Goal: Find specific page/section: Find specific page/section

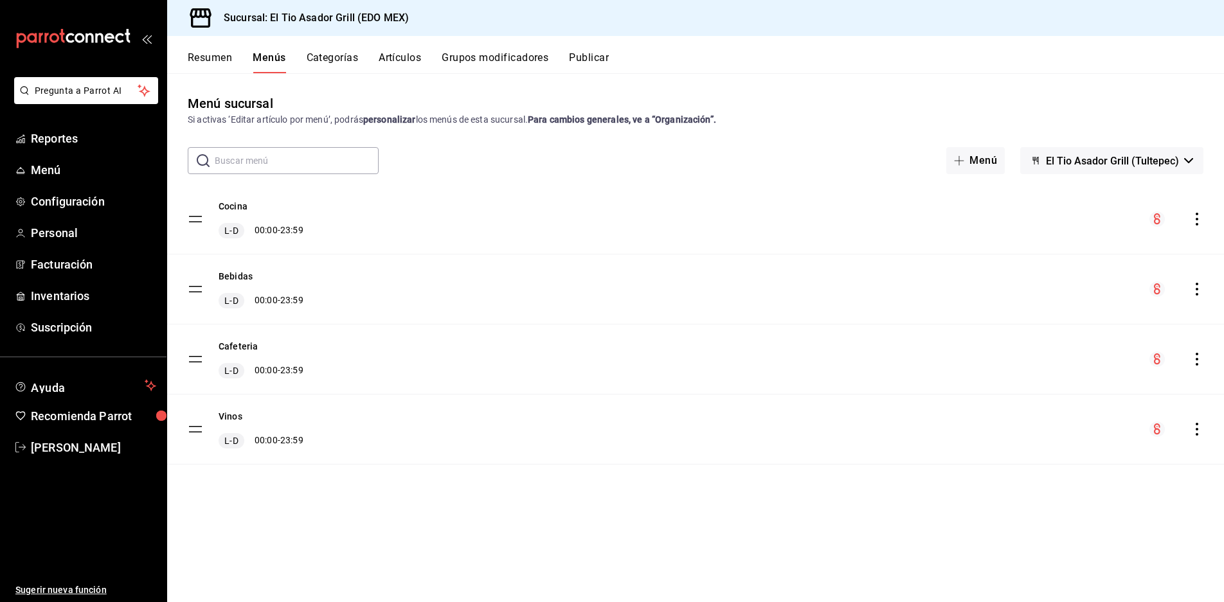
click at [180, 353] on div "Cafeteria L-D 00:00 - 23:59" at bounding box center [695, 359] width 1057 height 69
click at [192, 354] on tbody "Cocina L-D 00:00 - 23:59 Bebidas L-D 00:00 - 23:59 Cafeteria L-D 00:00 - 23:59 …" at bounding box center [695, 324] width 1057 height 280
click at [1198, 359] on icon "actions" at bounding box center [1196, 359] width 13 height 13
click at [406, 55] on div at bounding box center [612, 301] width 1224 height 602
click at [34, 171] on span "Menú" at bounding box center [93, 169] width 125 height 17
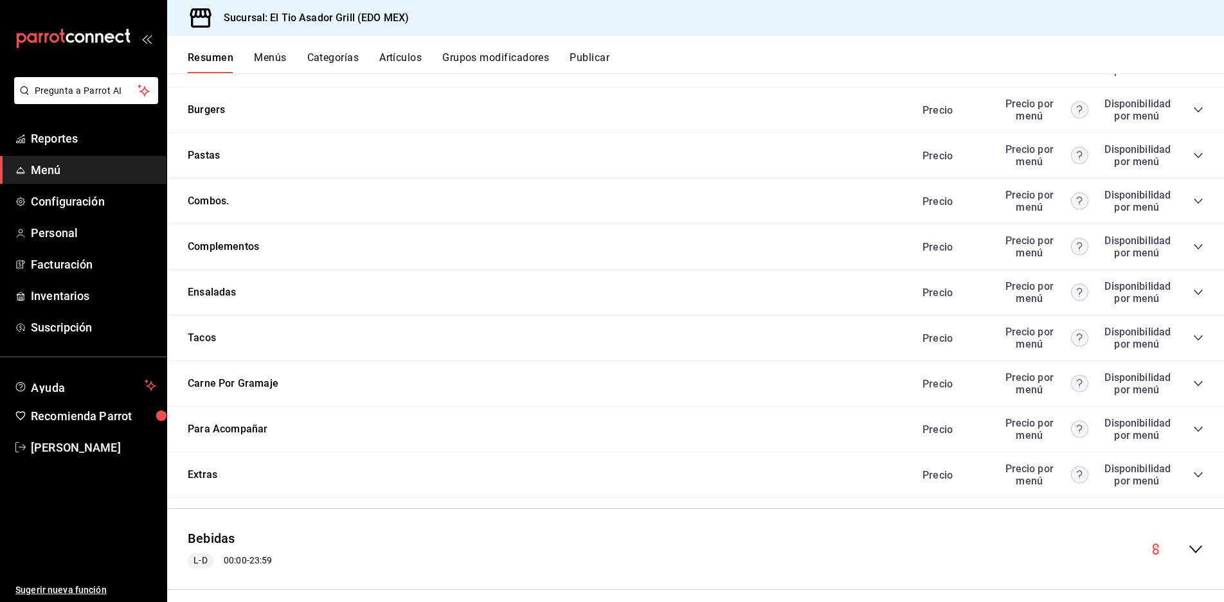
scroll to position [2490, 0]
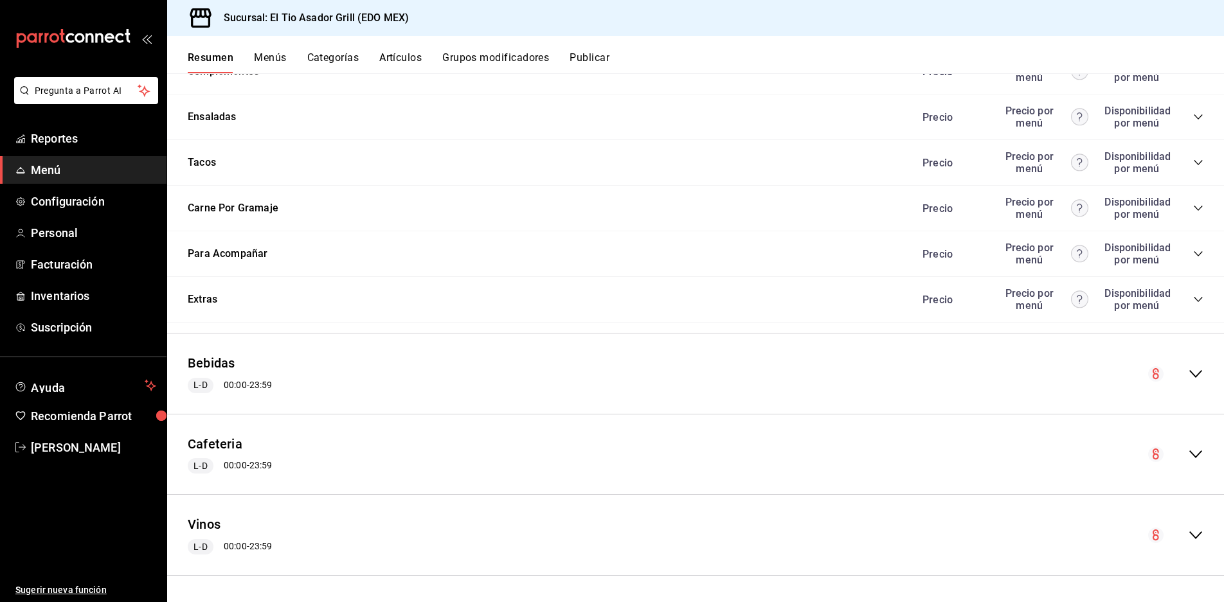
click at [1188, 448] on icon "collapse-menu-row" at bounding box center [1195, 454] width 15 height 15
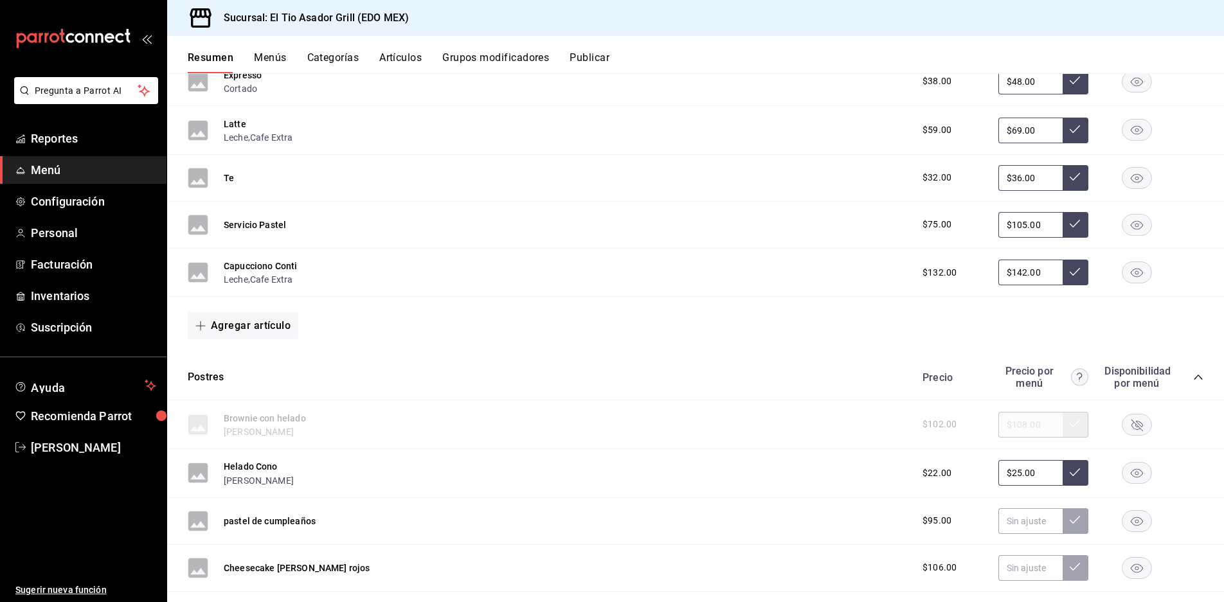
scroll to position [3518, 0]
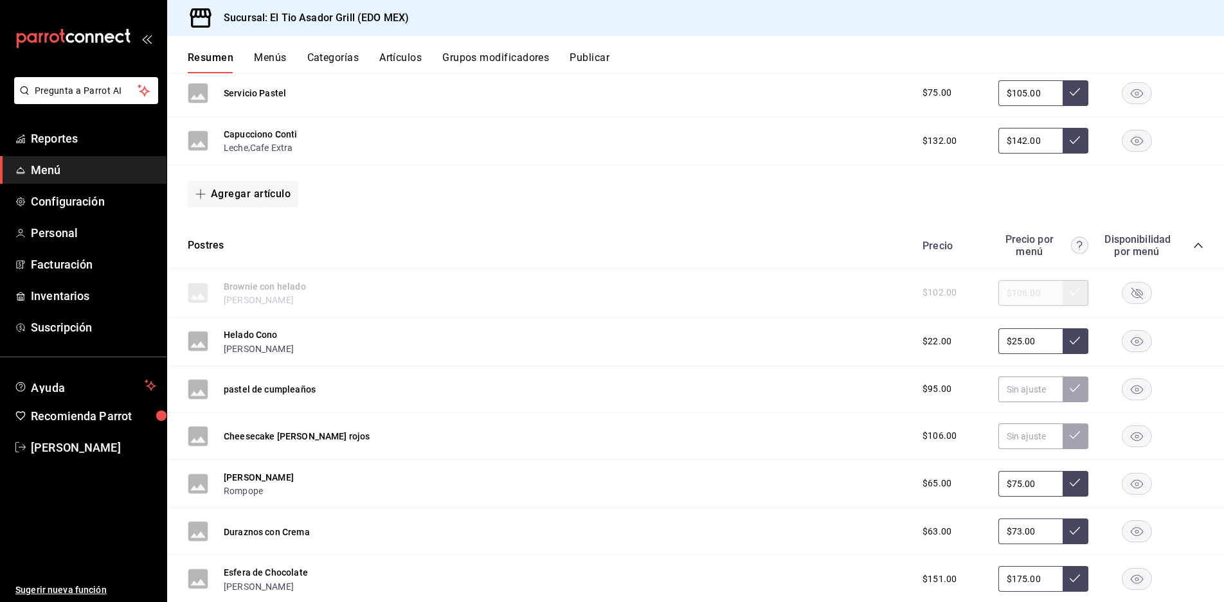
click at [1125, 290] on rect "button" at bounding box center [1137, 292] width 30 height 21
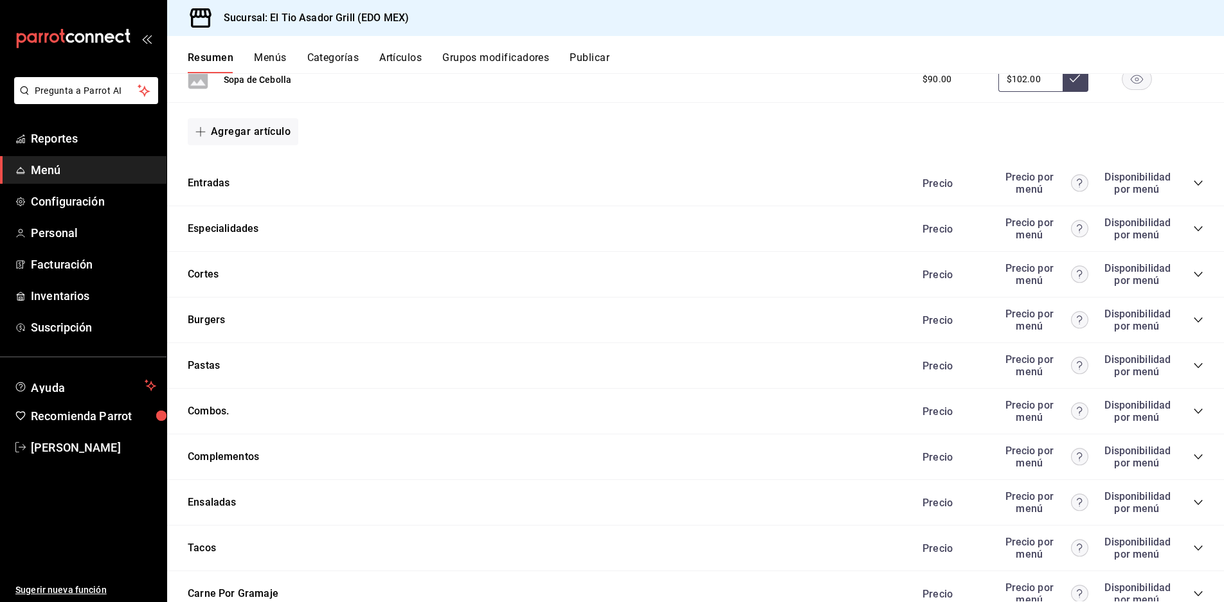
scroll to position [1911, 0]
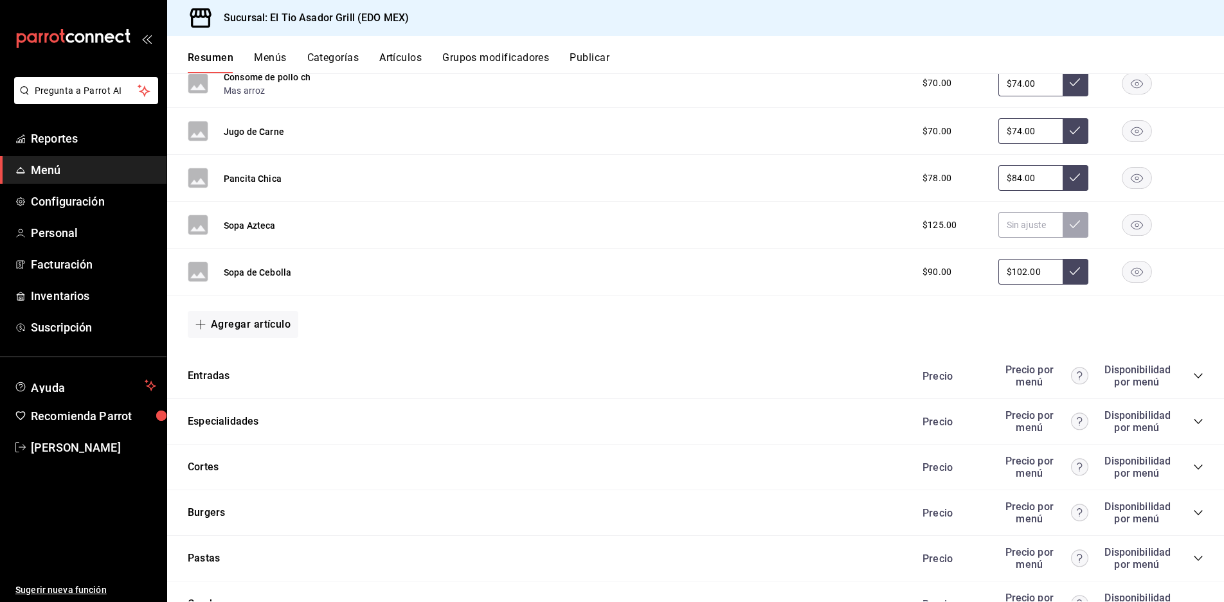
click at [1187, 369] on div "Precio Precio por menú Disponibilidad por menú" at bounding box center [1057, 376] width 294 height 24
click at [1193, 375] on icon "collapse-category-row" at bounding box center [1198, 376] width 10 height 10
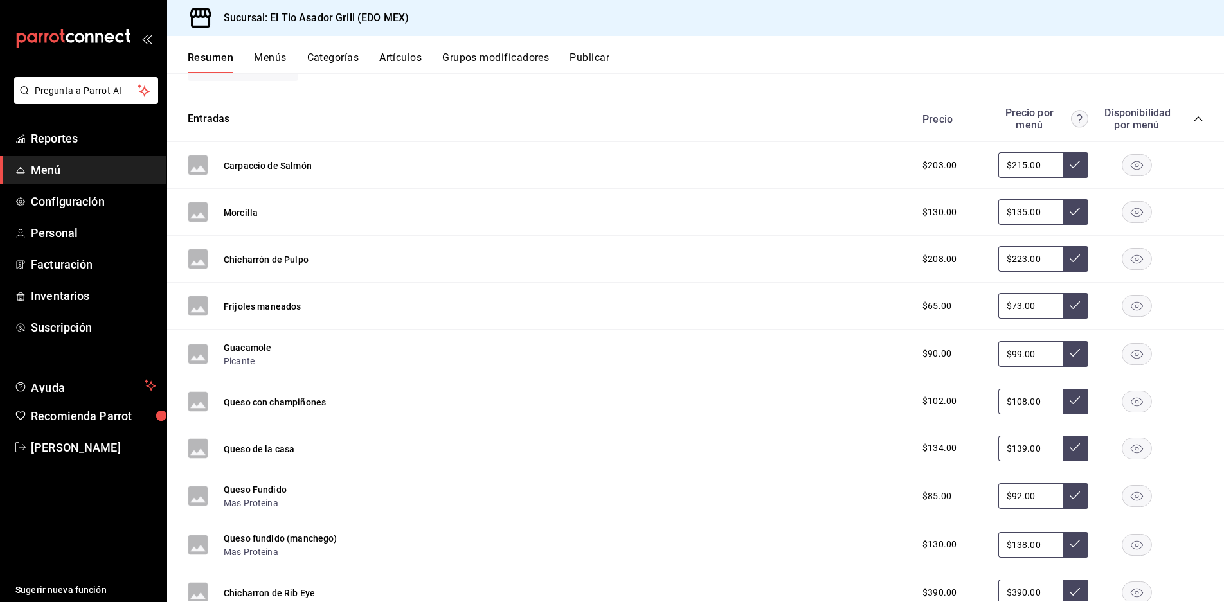
scroll to position [2233, 0]
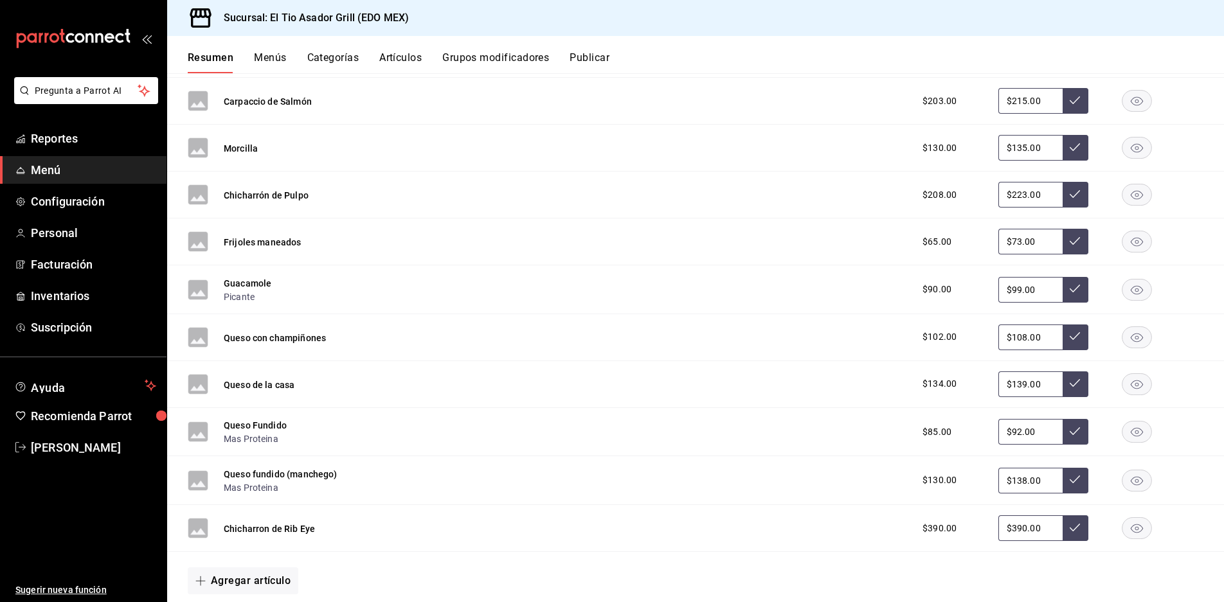
click at [1129, 382] on rect "button" at bounding box center [1137, 383] width 30 height 21
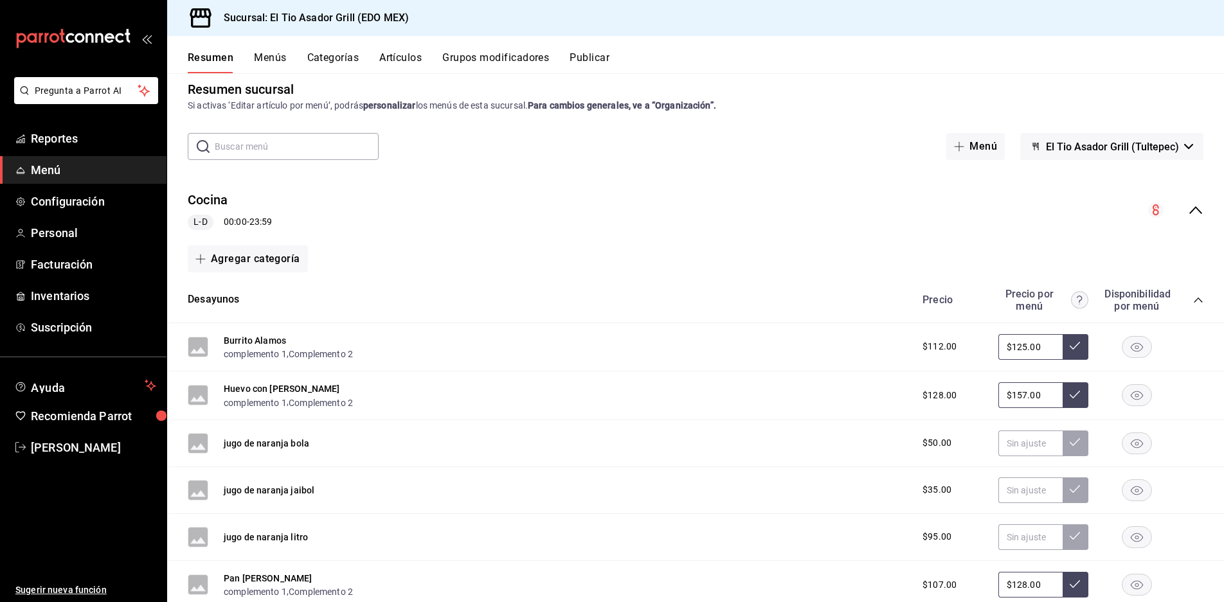
scroll to position [0, 0]
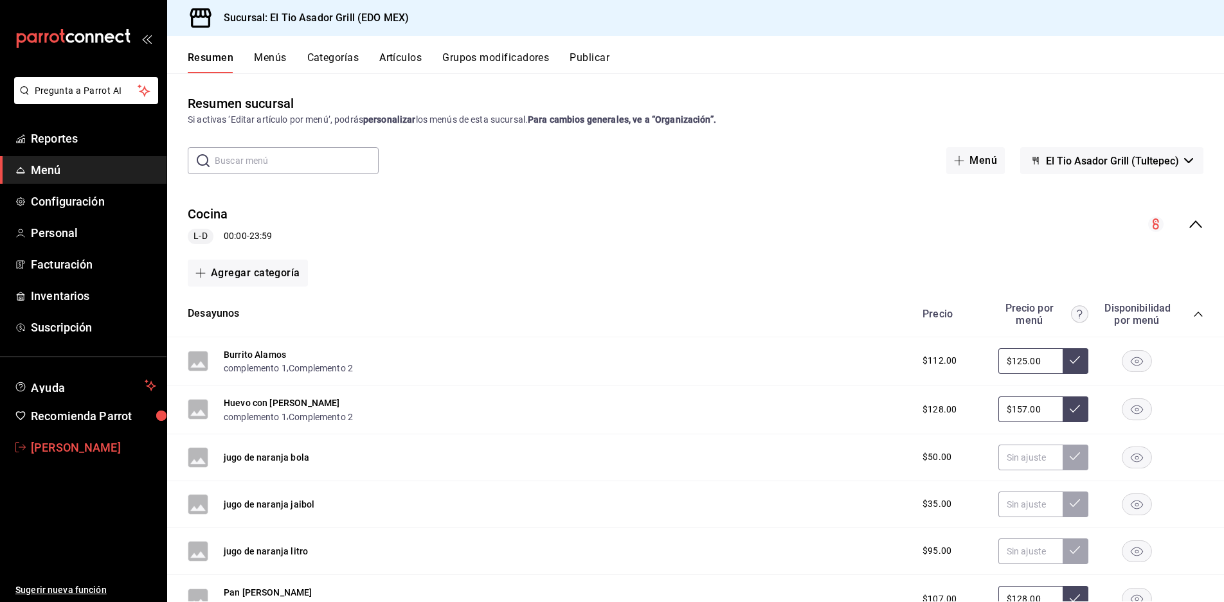
click at [55, 450] on span "[PERSON_NAME]" at bounding box center [93, 447] width 125 height 17
